Goal: Check status: Check status

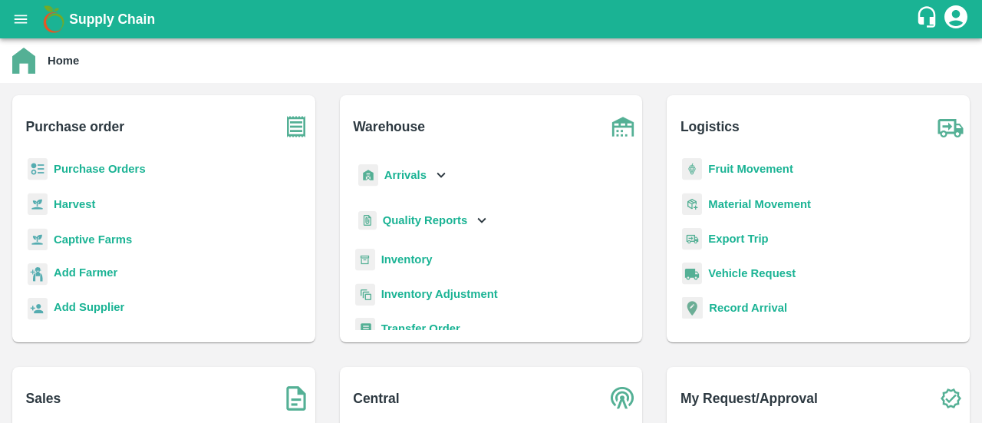
click at [77, 165] on b "Purchase Orders" at bounding box center [100, 169] width 92 height 12
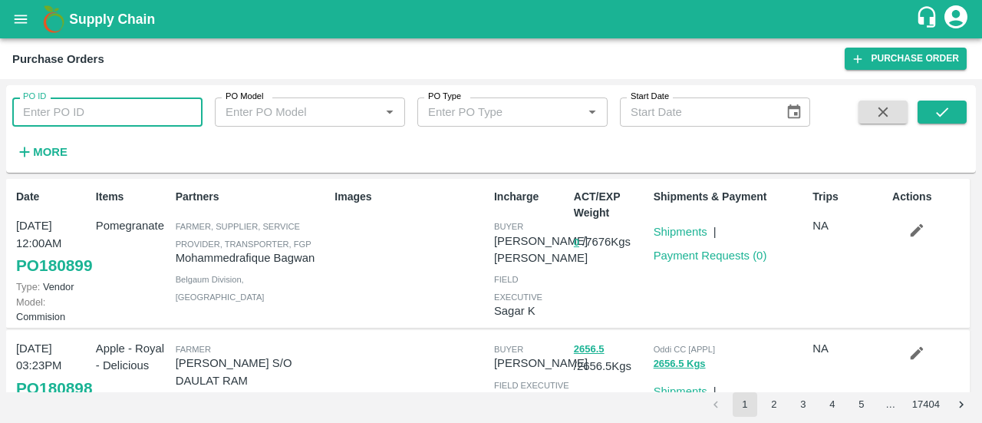
click at [83, 119] on input "PO ID" at bounding box center [107, 111] width 190 height 29
type input "180755"
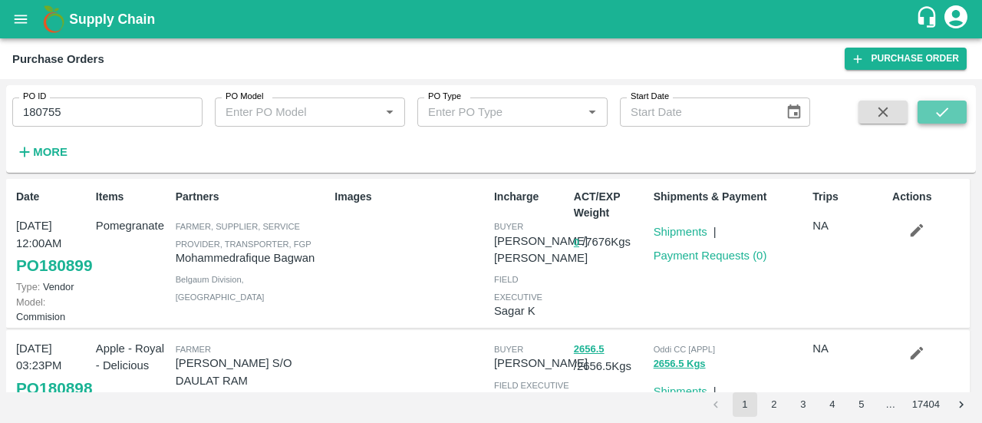
click at [927, 111] on button "submit" at bounding box center [941, 111] width 49 height 23
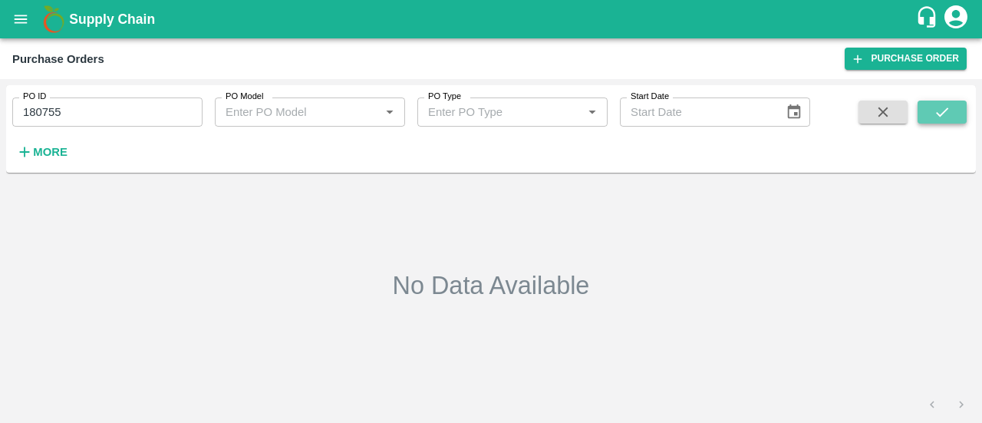
click at [939, 119] on icon "submit" at bounding box center [941, 112] width 17 height 17
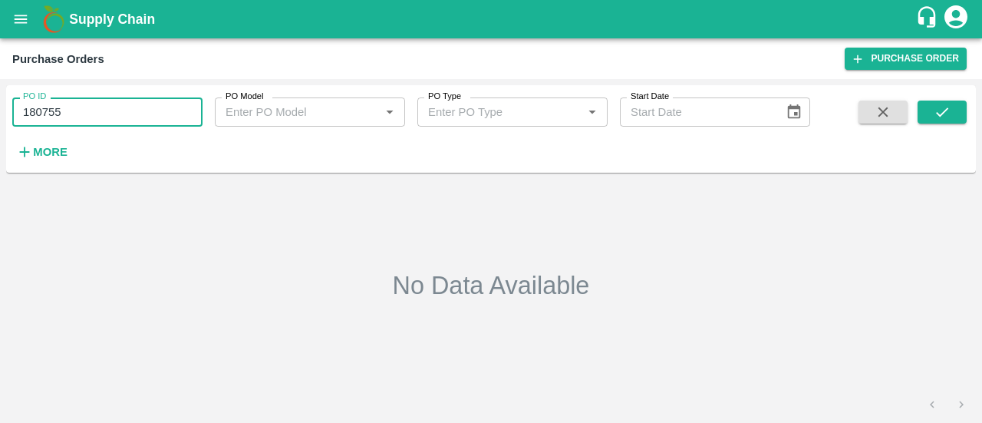
click at [186, 113] on input "180755" at bounding box center [107, 111] width 190 height 29
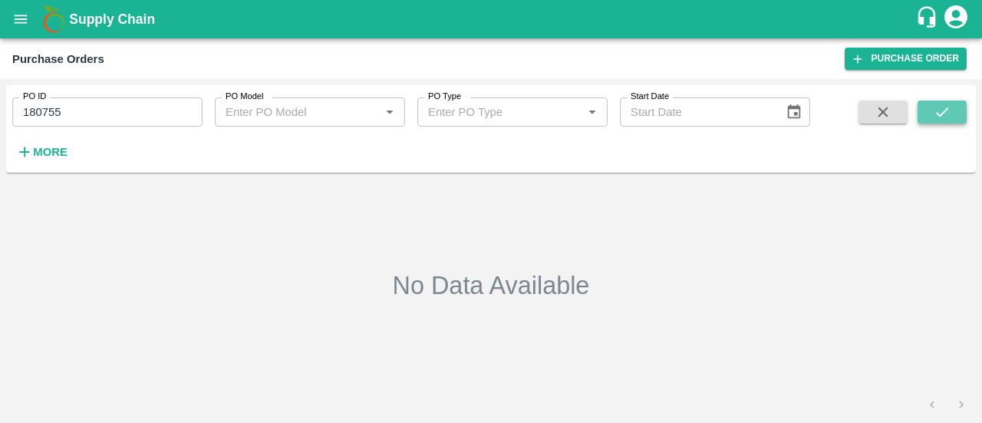
click at [940, 109] on icon "submit" at bounding box center [941, 112] width 17 height 17
click at [950, 107] on icon "submit" at bounding box center [941, 112] width 17 height 17
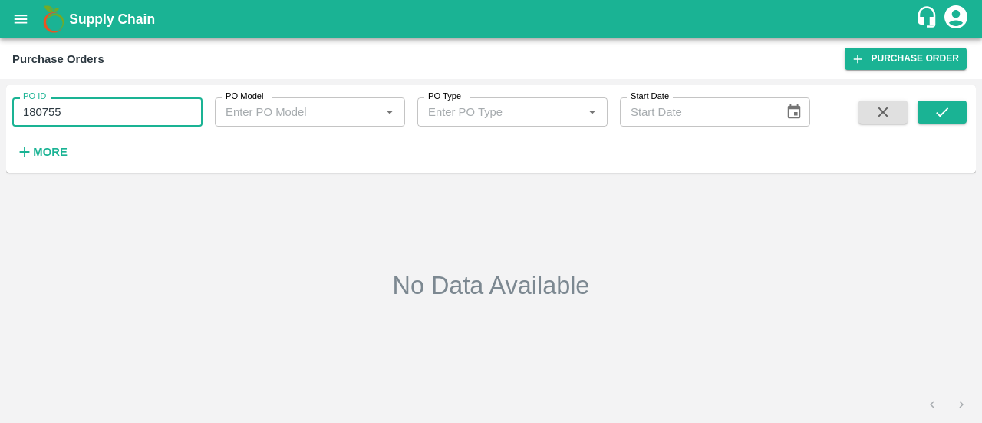
click at [159, 108] on input "180755" at bounding box center [107, 111] width 190 height 29
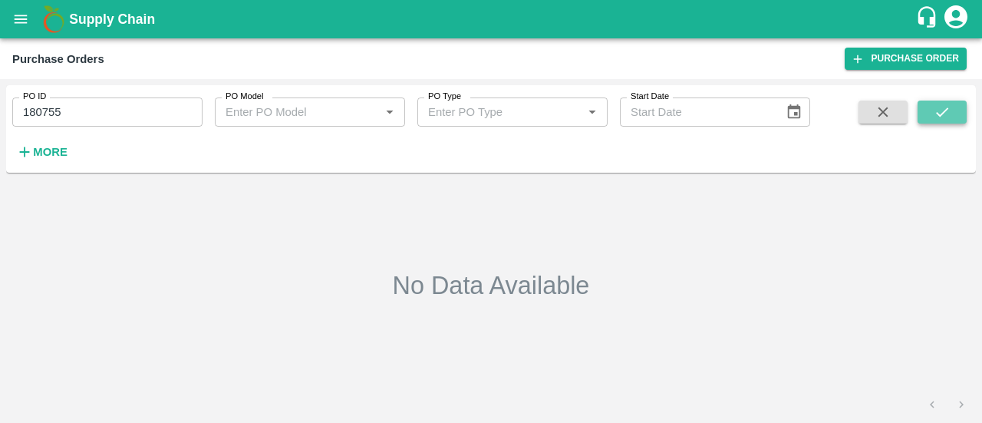
click at [934, 108] on icon "submit" at bounding box center [941, 112] width 17 height 17
click at [930, 110] on button "submit" at bounding box center [941, 111] width 49 height 23
click at [39, 143] on h6 "More" at bounding box center [50, 152] width 35 height 20
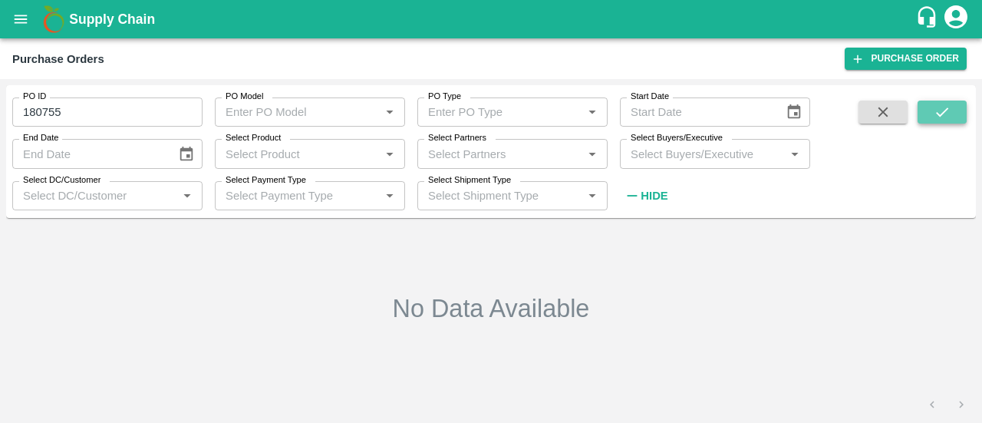
click at [942, 112] on icon "submit" at bounding box center [941, 112] width 17 height 17
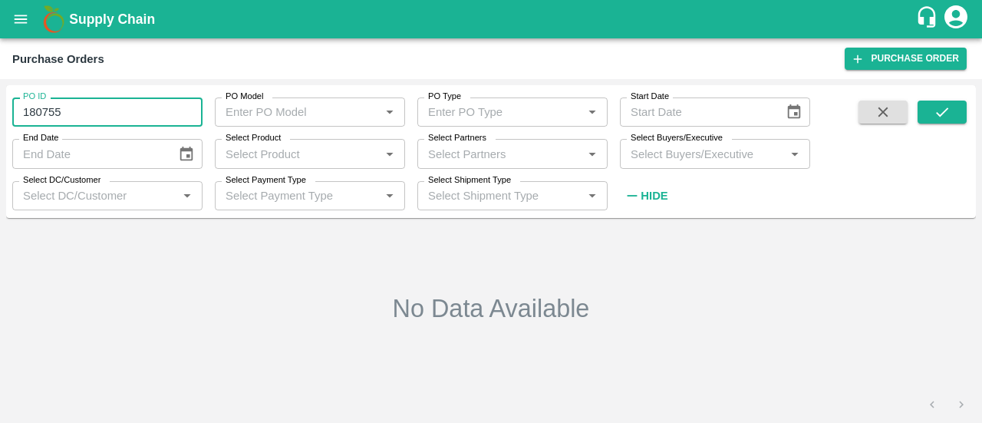
click at [97, 114] on input "180755" at bounding box center [107, 111] width 190 height 29
click at [135, 114] on input "180755" at bounding box center [107, 111] width 190 height 29
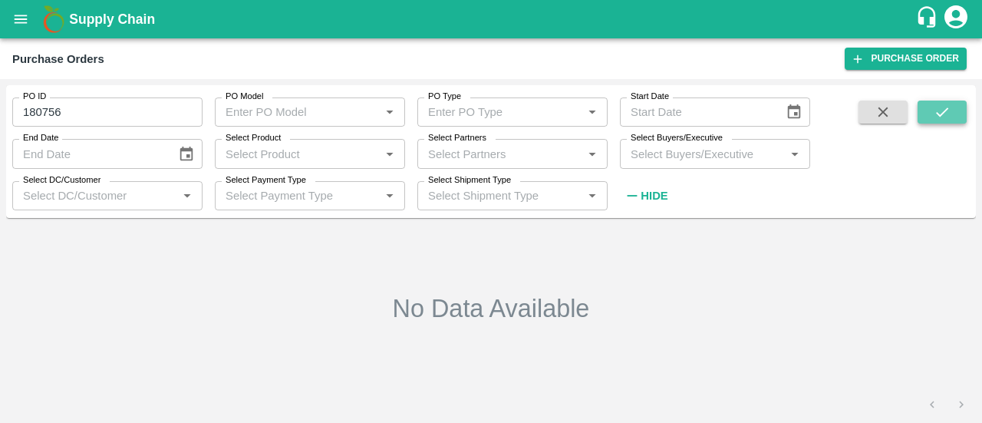
click at [940, 107] on icon "submit" at bounding box center [941, 112] width 17 height 17
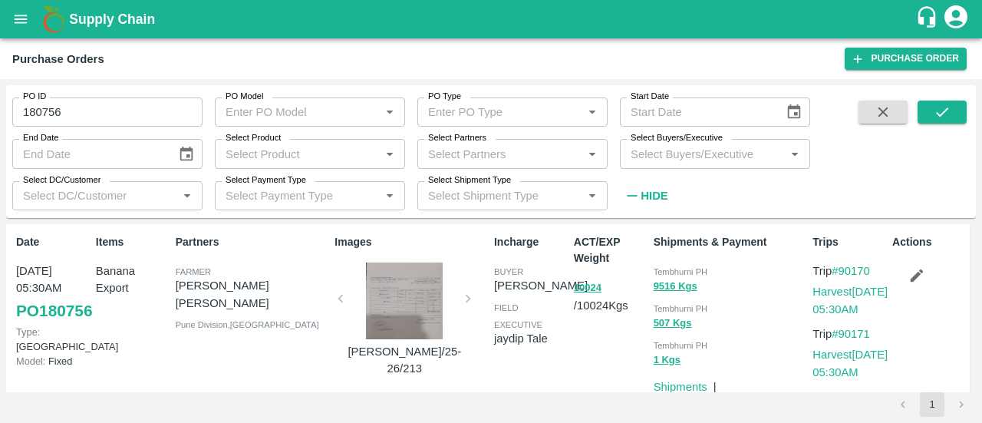
click at [110, 107] on input "180756" at bounding box center [107, 111] width 190 height 29
type input "180757"
click at [930, 112] on button "submit" at bounding box center [941, 111] width 49 height 23
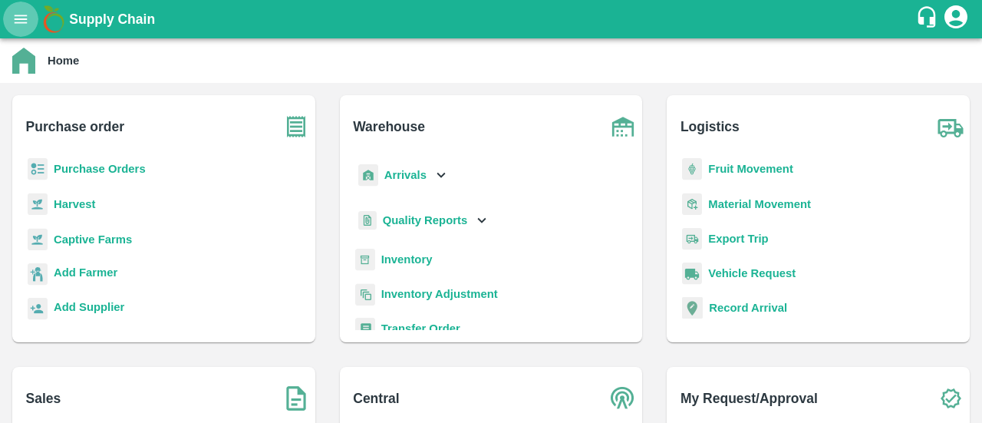
click at [23, 15] on icon "open drawer" at bounding box center [21, 19] width 13 height 8
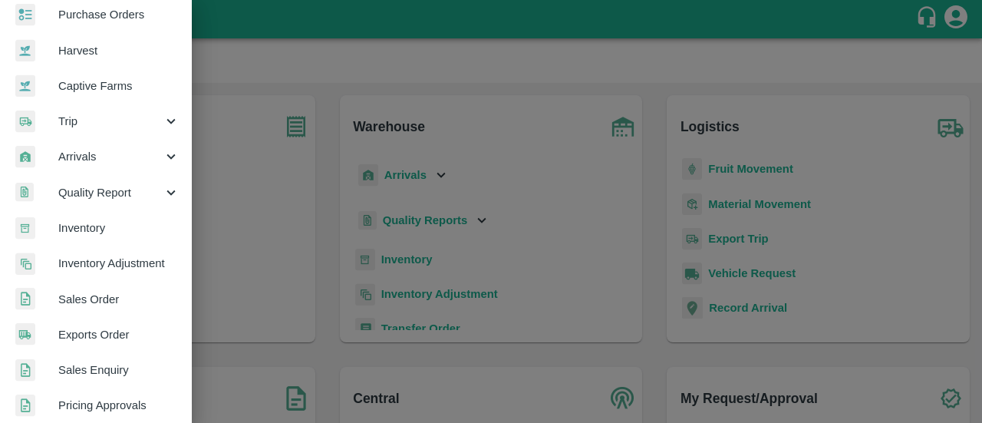
scroll to position [85, 0]
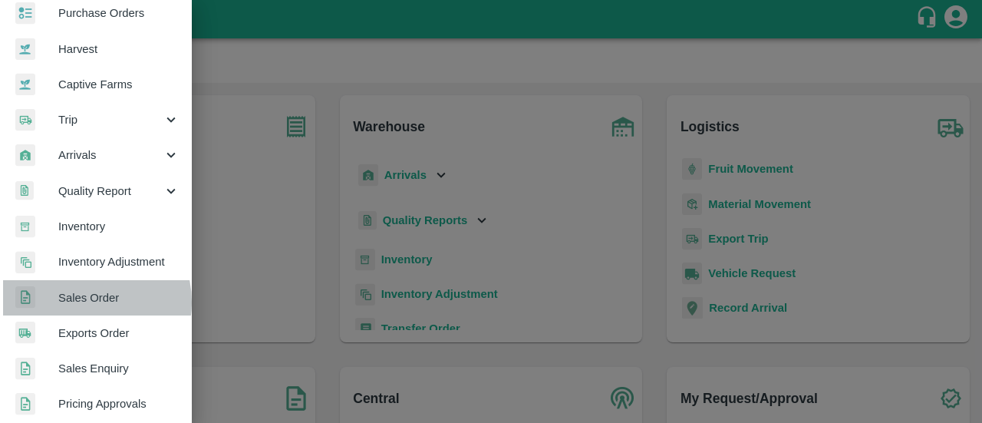
click at [87, 301] on span "Sales Order" at bounding box center [118, 297] width 121 height 17
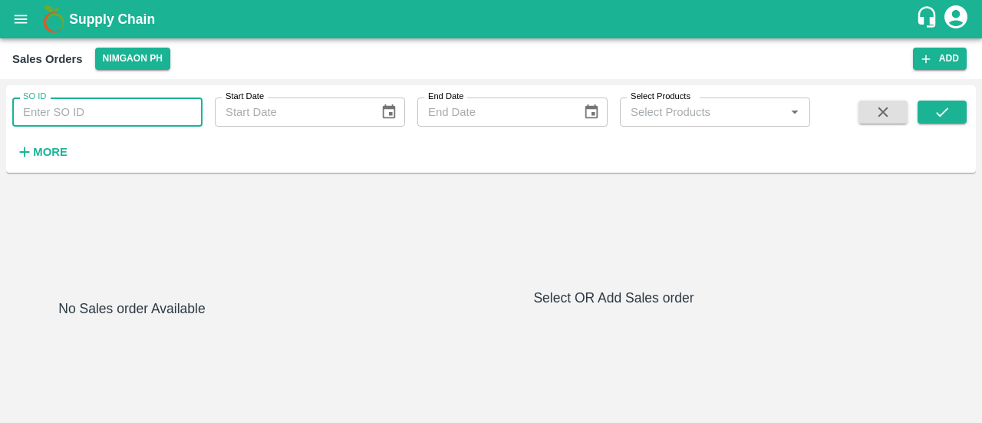
click at [94, 113] on input "SO ID" at bounding box center [107, 111] width 190 height 29
type input "607204"
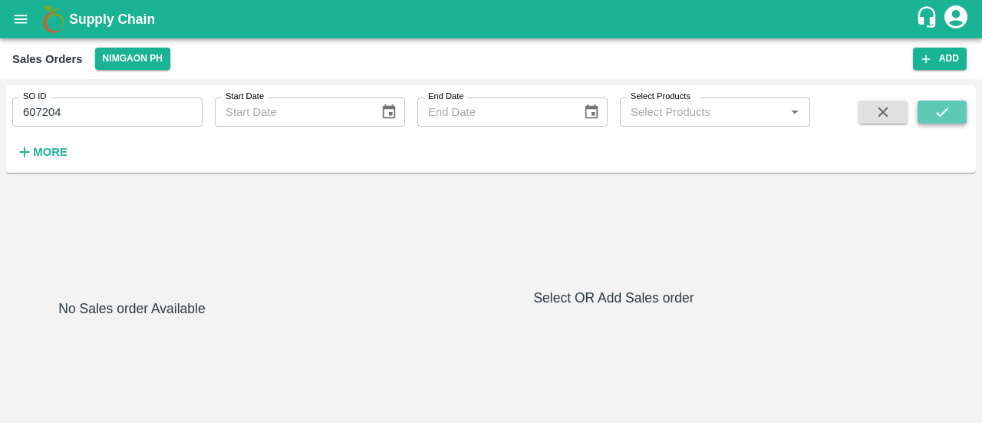
click at [957, 116] on button "submit" at bounding box center [941, 111] width 49 height 23
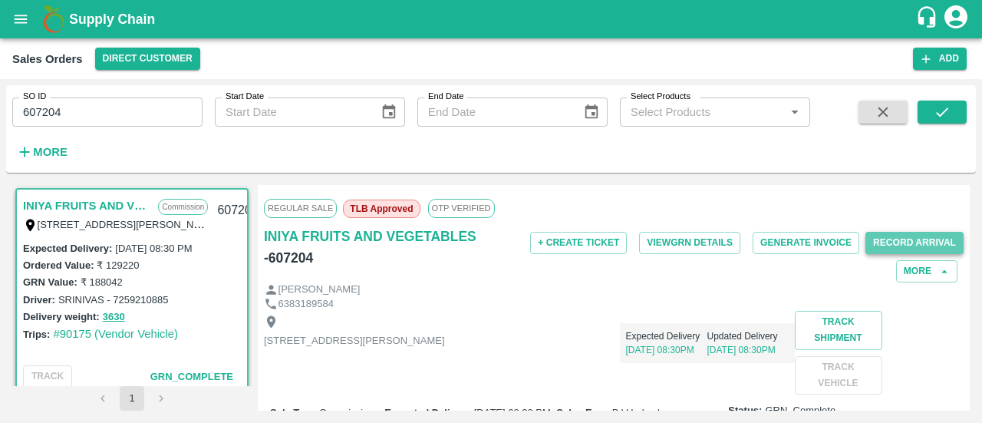
click at [866, 242] on button "Record Arrival" at bounding box center [914, 243] width 98 height 22
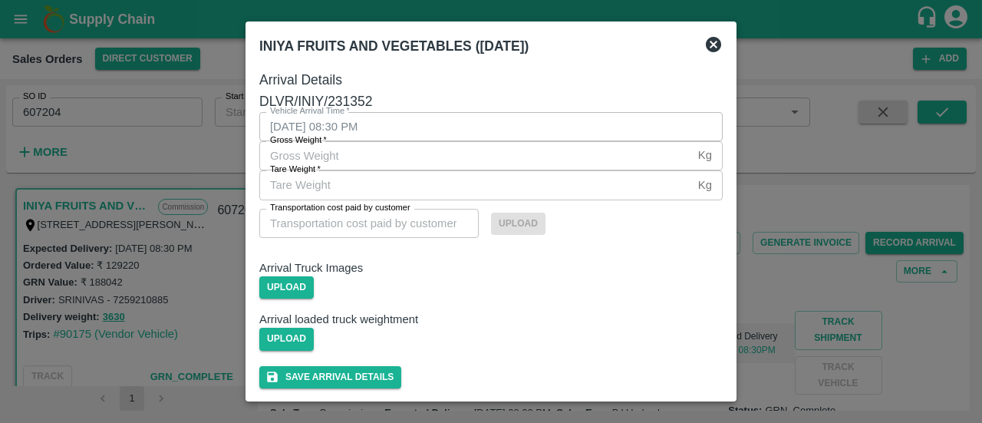
click at [713, 50] on icon at bounding box center [713, 44] width 15 height 15
